Goal: Information Seeking & Learning: Learn about a topic

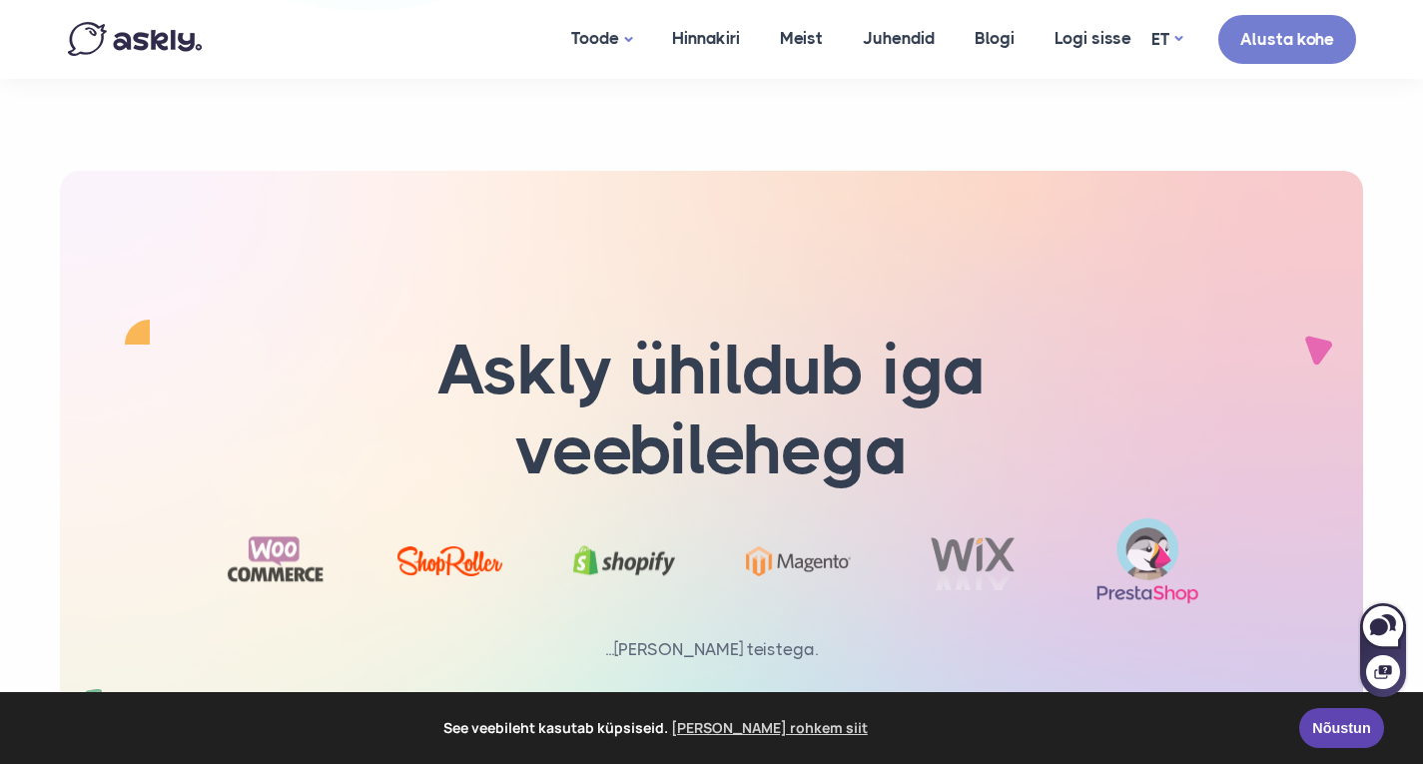
scroll to position [6239, 0]
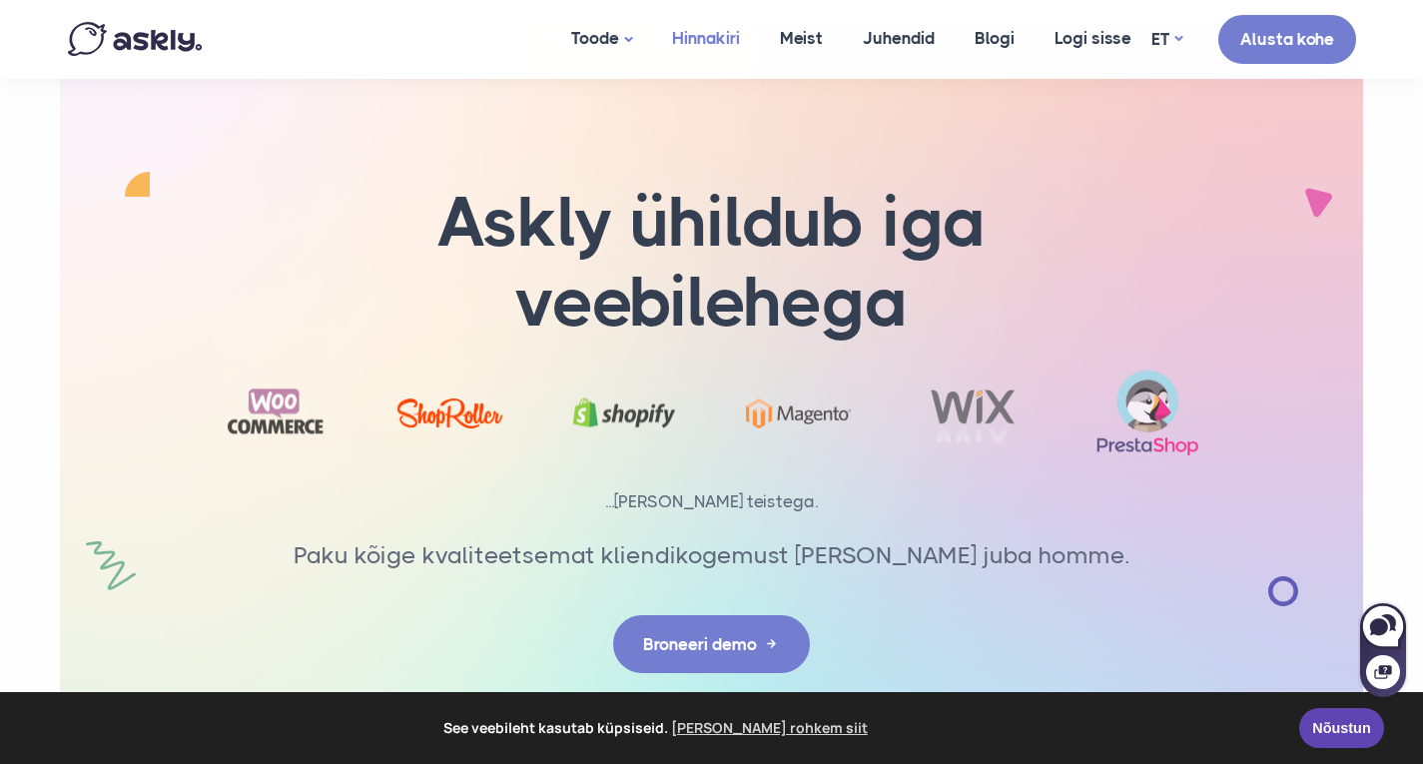
click at [694, 35] on link "Hinnakiri" at bounding box center [706, 38] width 108 height 77
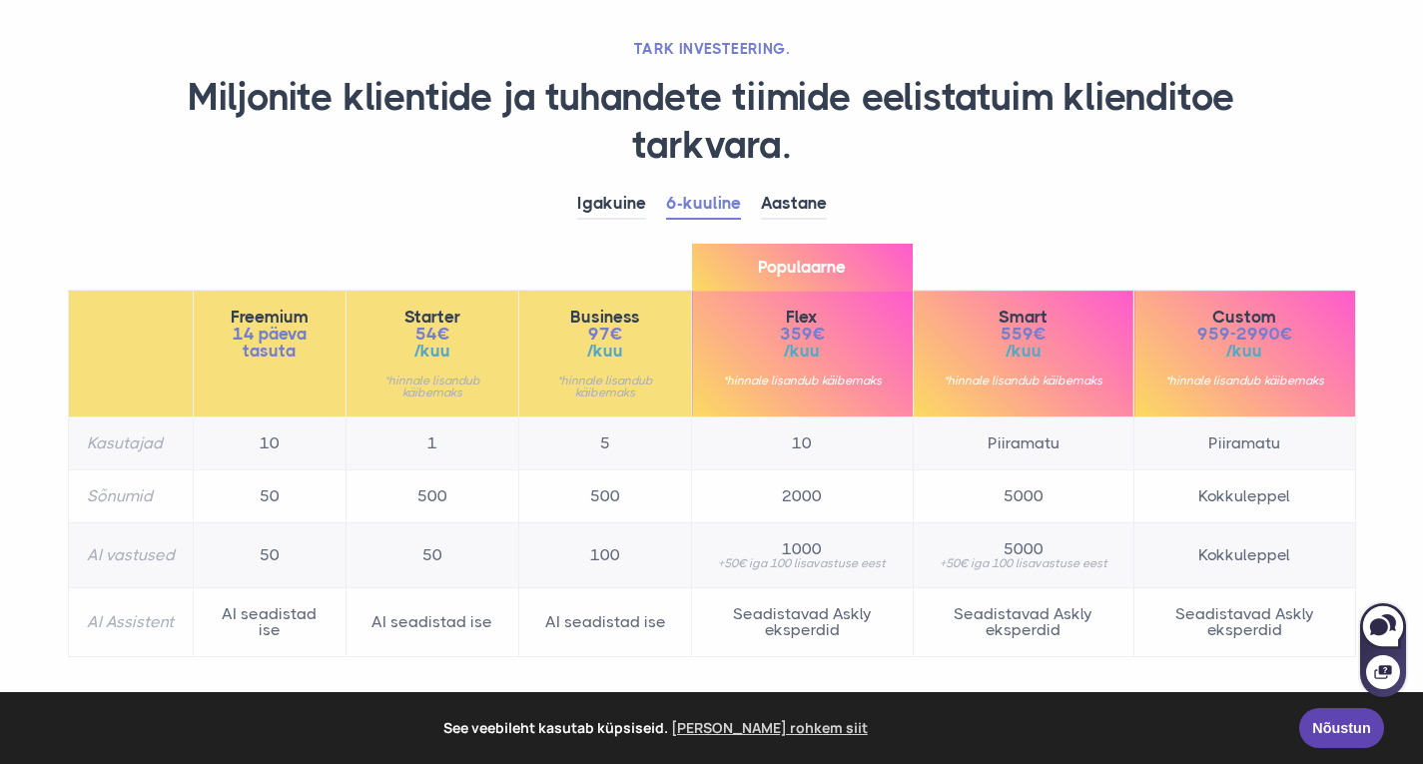
scroll to position [139, 0]
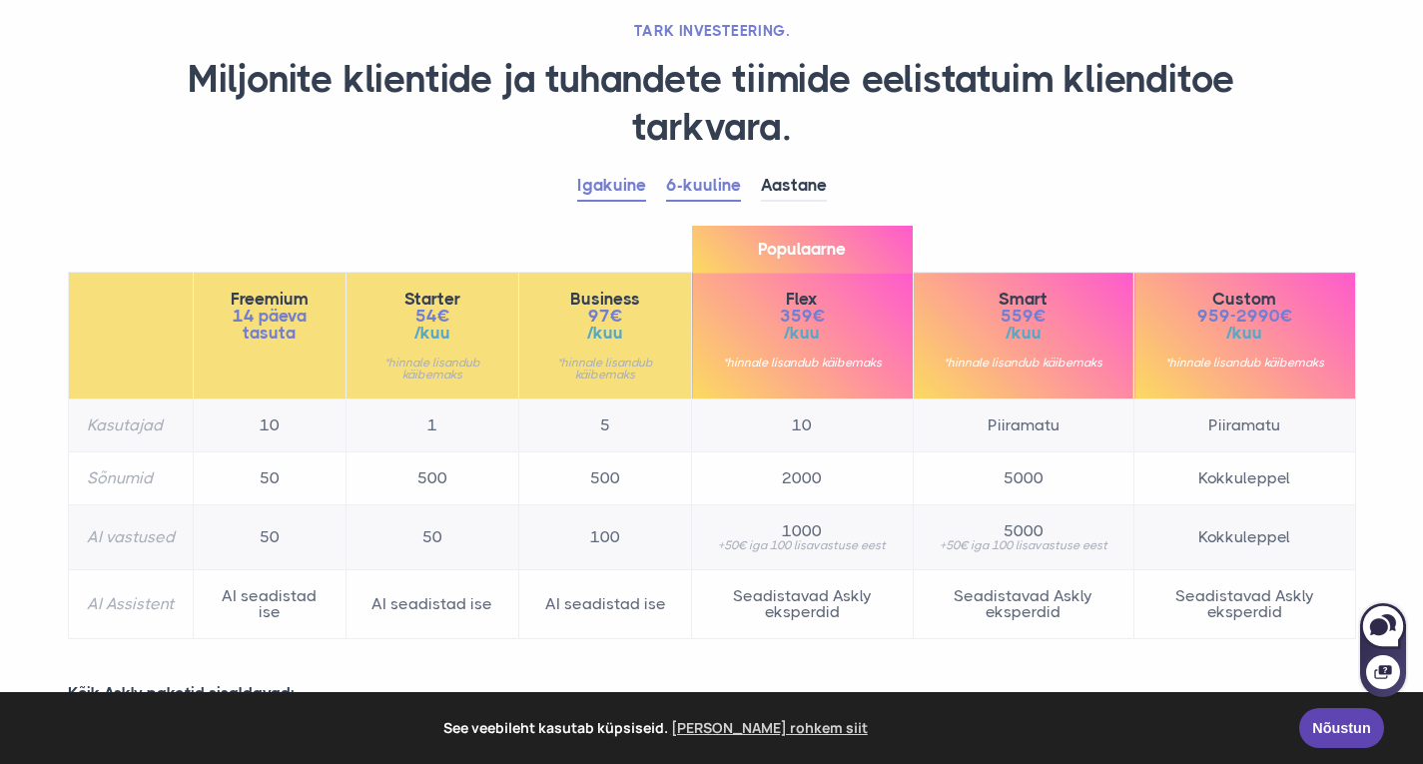
click at [590, 192] on link "Igakuine" at bounding box center [611, 186] width 69 height 31
click at [720, 185] on link "6-kuuline" at bounding box center [703, 186] width 75 height 31
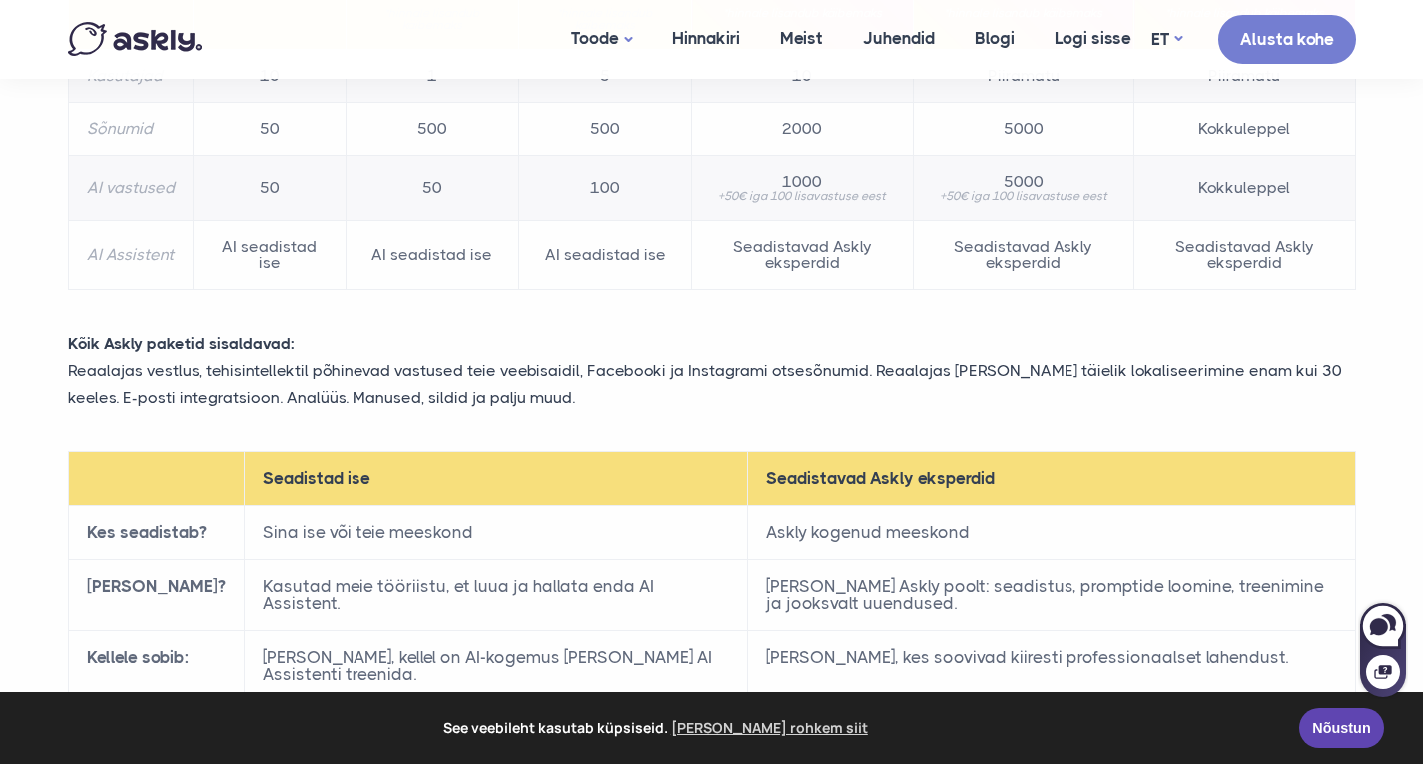
scroll to position [0, 0]
